Goal: Task Accomplishment & Management: Manage account settings

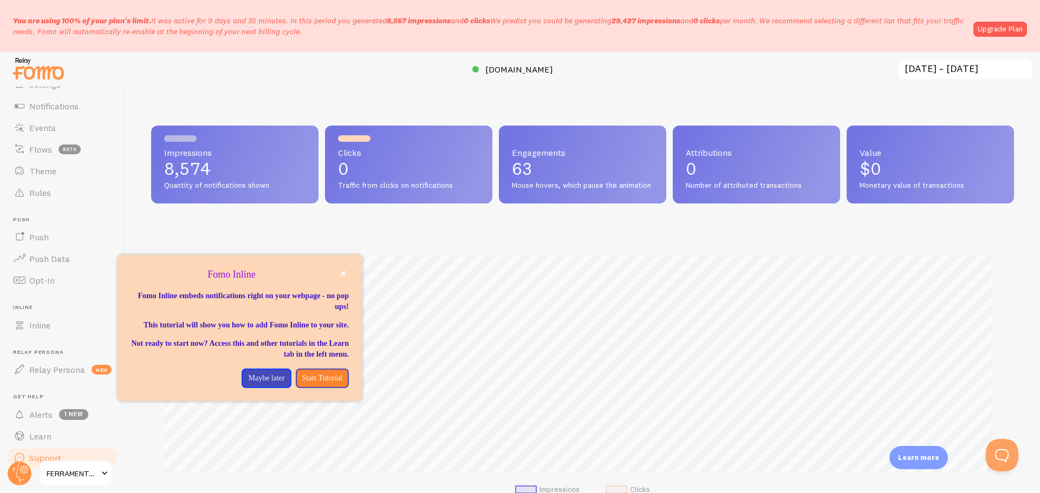
scroll to position [94, 0]
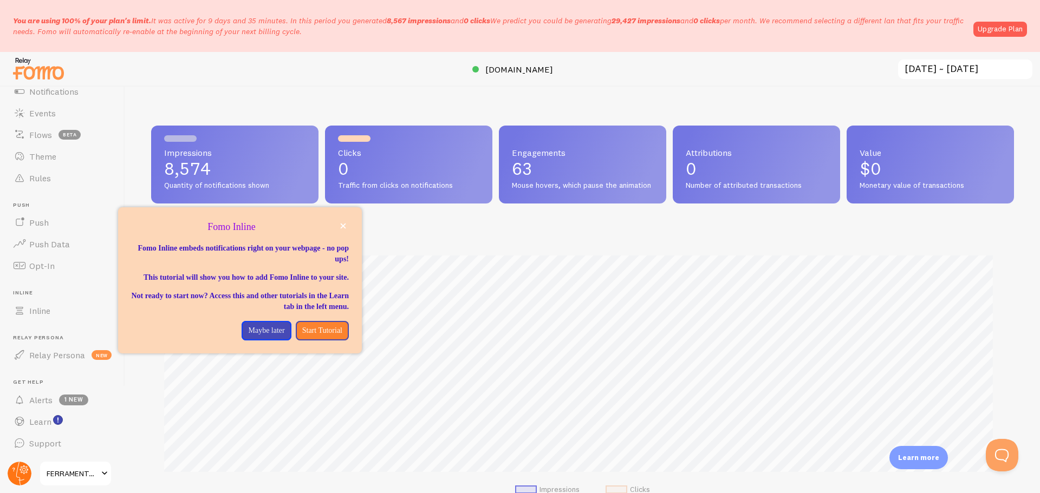
click at [16, 474] on circle at bounding box center [20, 474] width 24 height 24
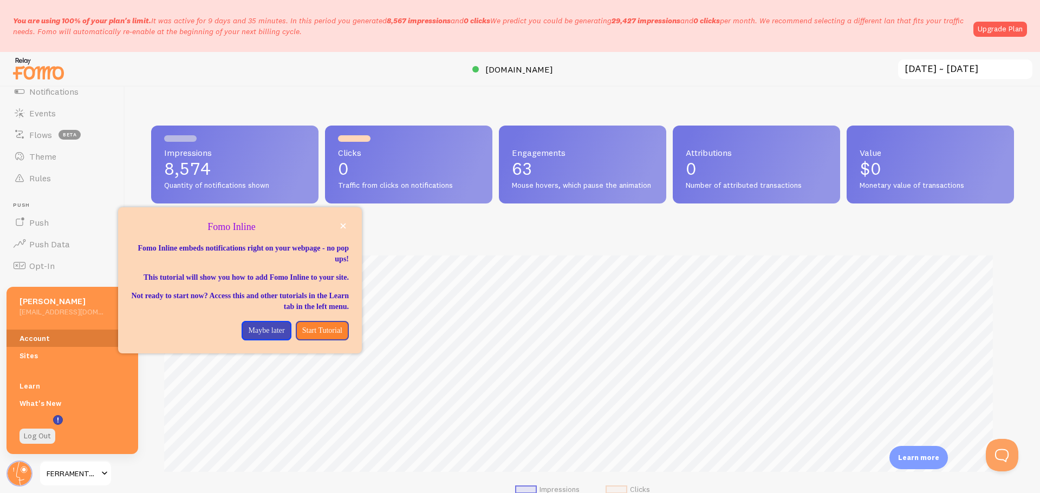
click at [45, 335] on link "Account" at bounding box center [72, 338] width 132 height 17
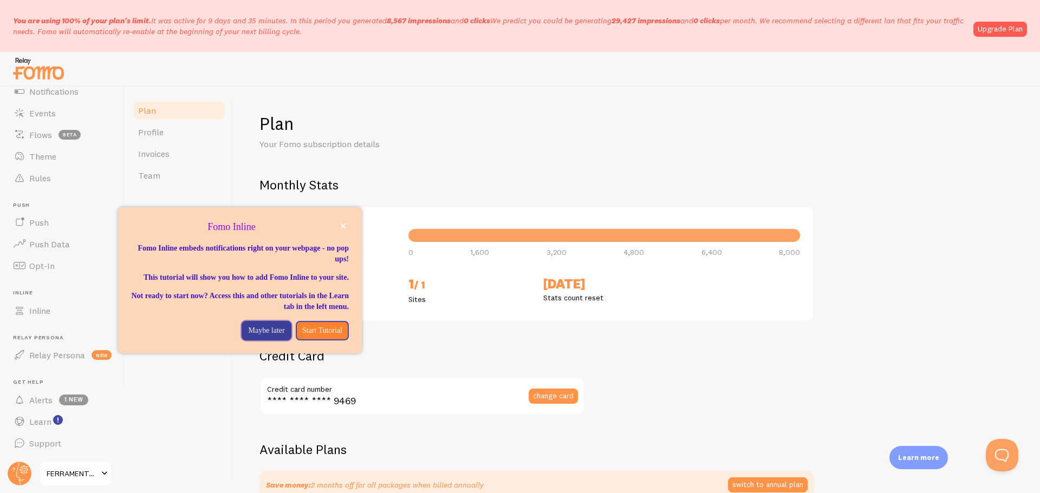
click at [252, 336] on p "Maybe later" at bounding box center [266, 330] width 36 height 11
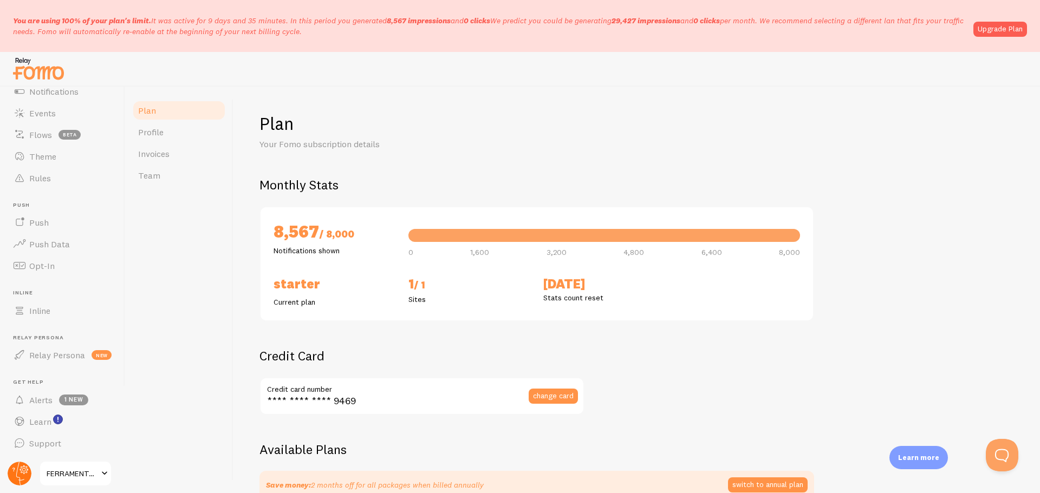
click at [18, 474] on circle at bounding box center [20, 474] width 24 height 24
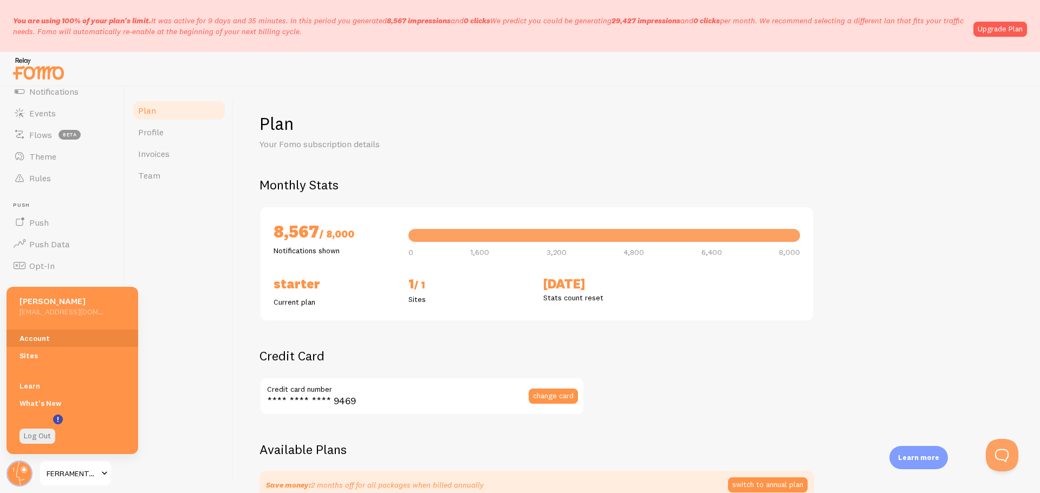
click at [223, 269] on div "Plan Profile Invoices Team" at bounding box center [179, 290] width 108 height 407
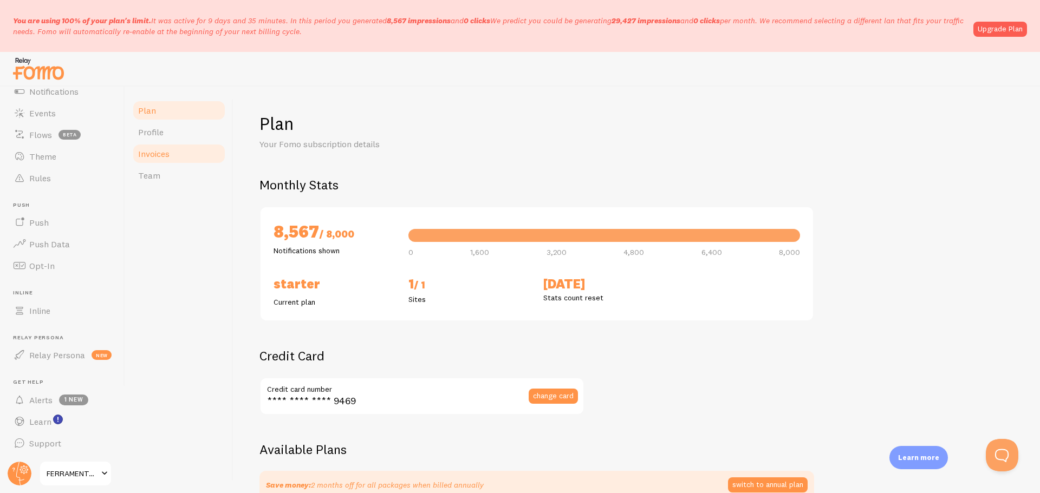
click at [190, 151] on link "Invoices" at bounding box center [179, 154] width 95 height 22
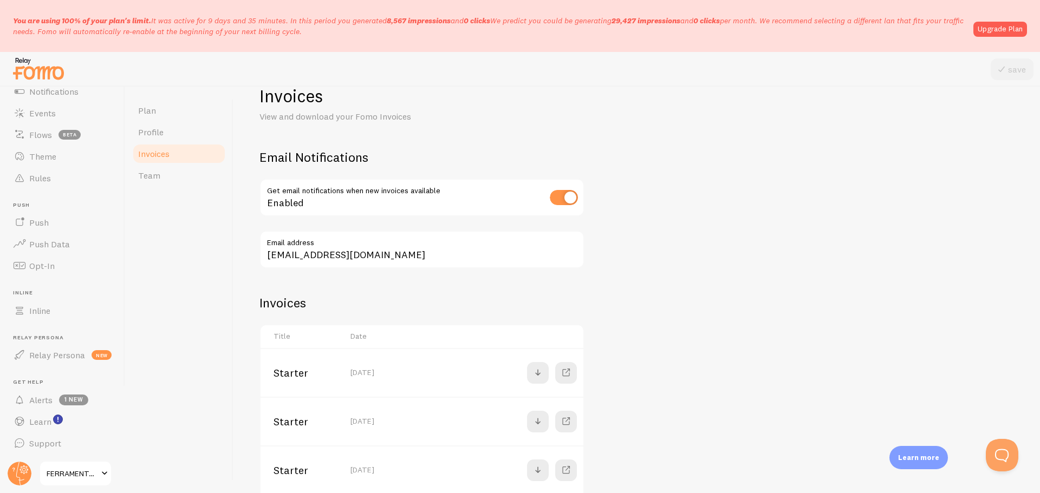
scroll to position [162, 0]
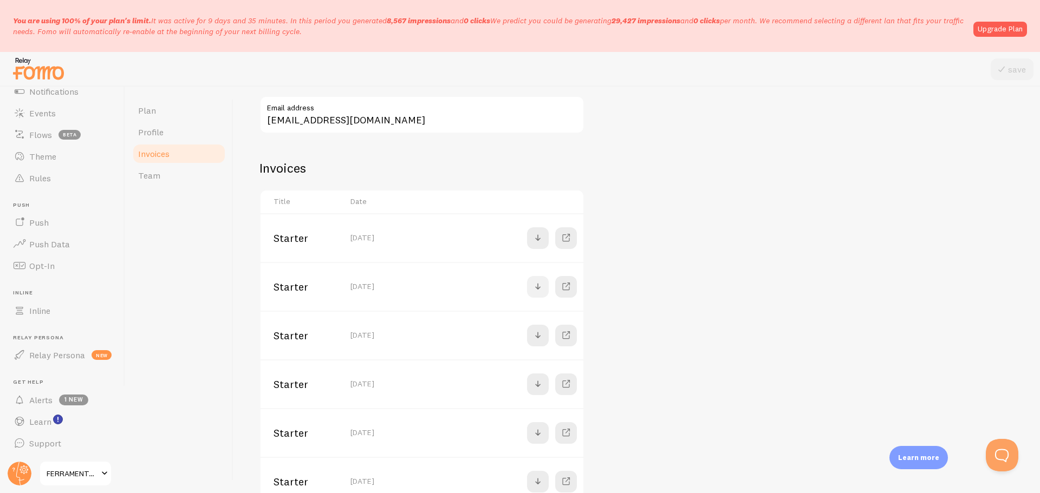
click at [533, 284] on span at bounding box center [537, 286] width 13 height 13
click at [540, 238] on span at bounding box center [537, 238] width 13 height 13
